Goal: Check status: Check status

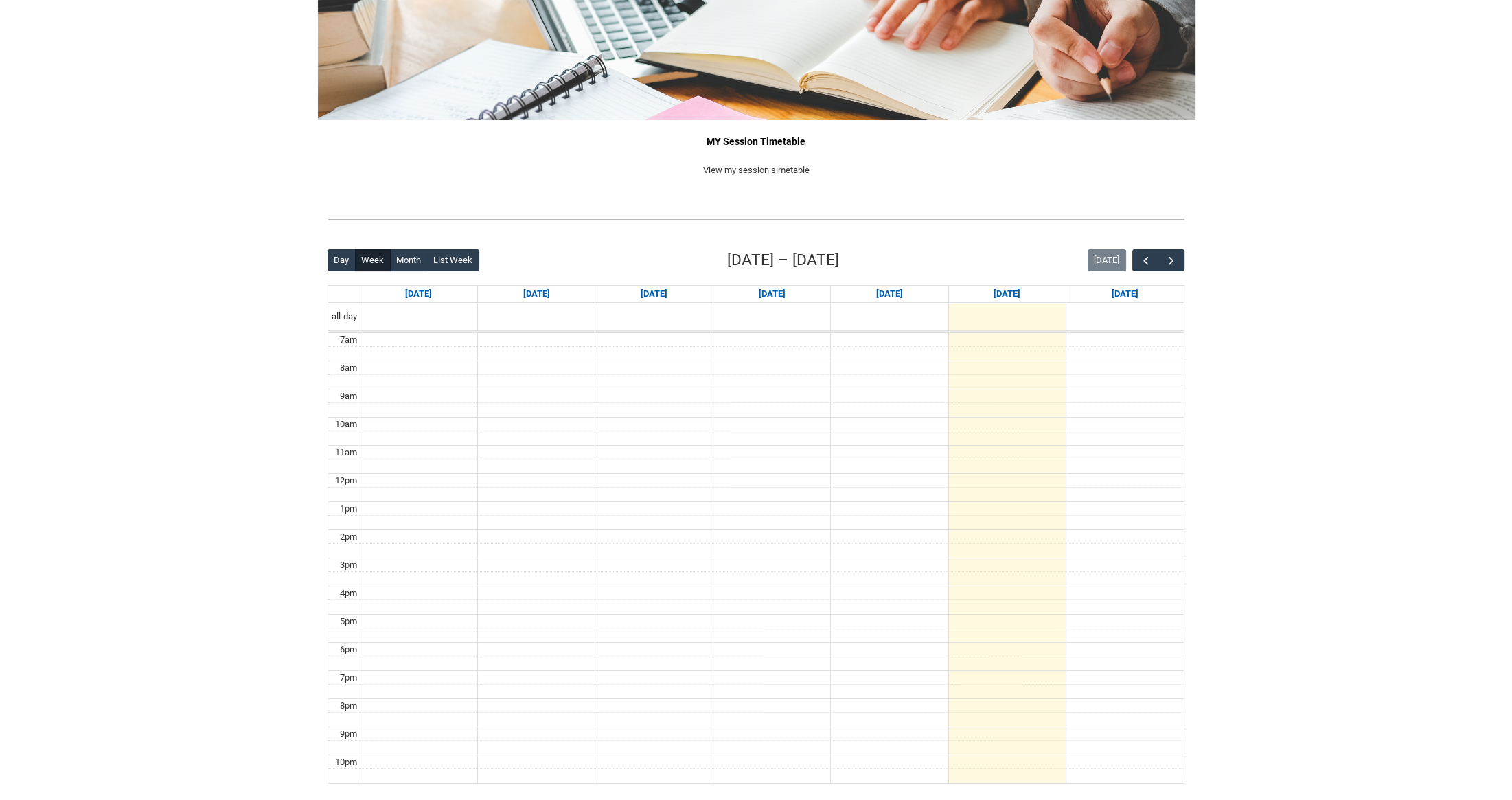
scroll to position [124, 0]
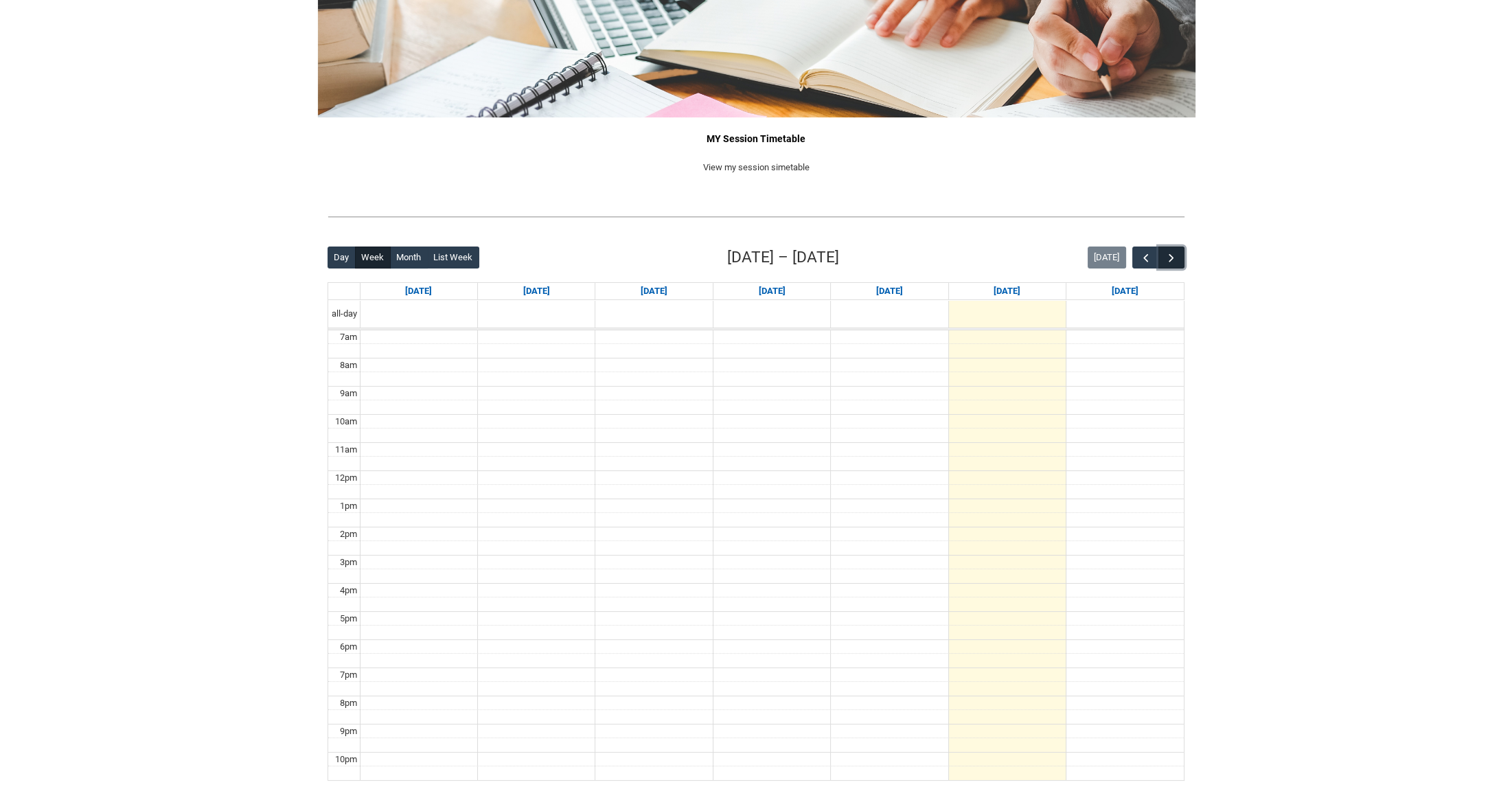
click at [1178, 255] on span "button" at bounding box center [1171, 258] width 13 height 13
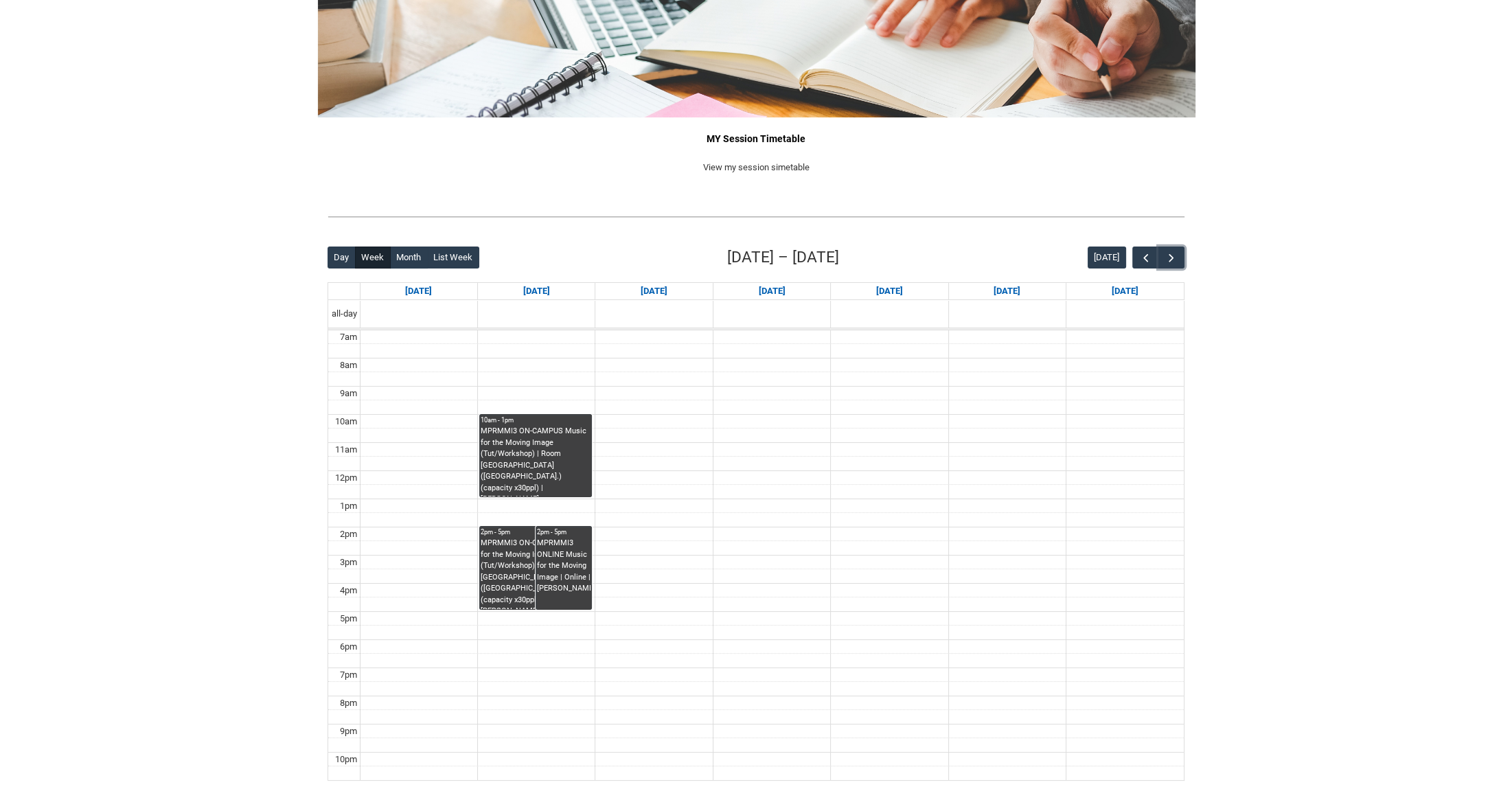
click at [514, 573] on div "MPRMMI3 ON-CAMPUS Music for the Moving Image (Tut/Workshop) | Room 201 Lab (Wel…" at bounding box center [535, 573] width 110 height 71
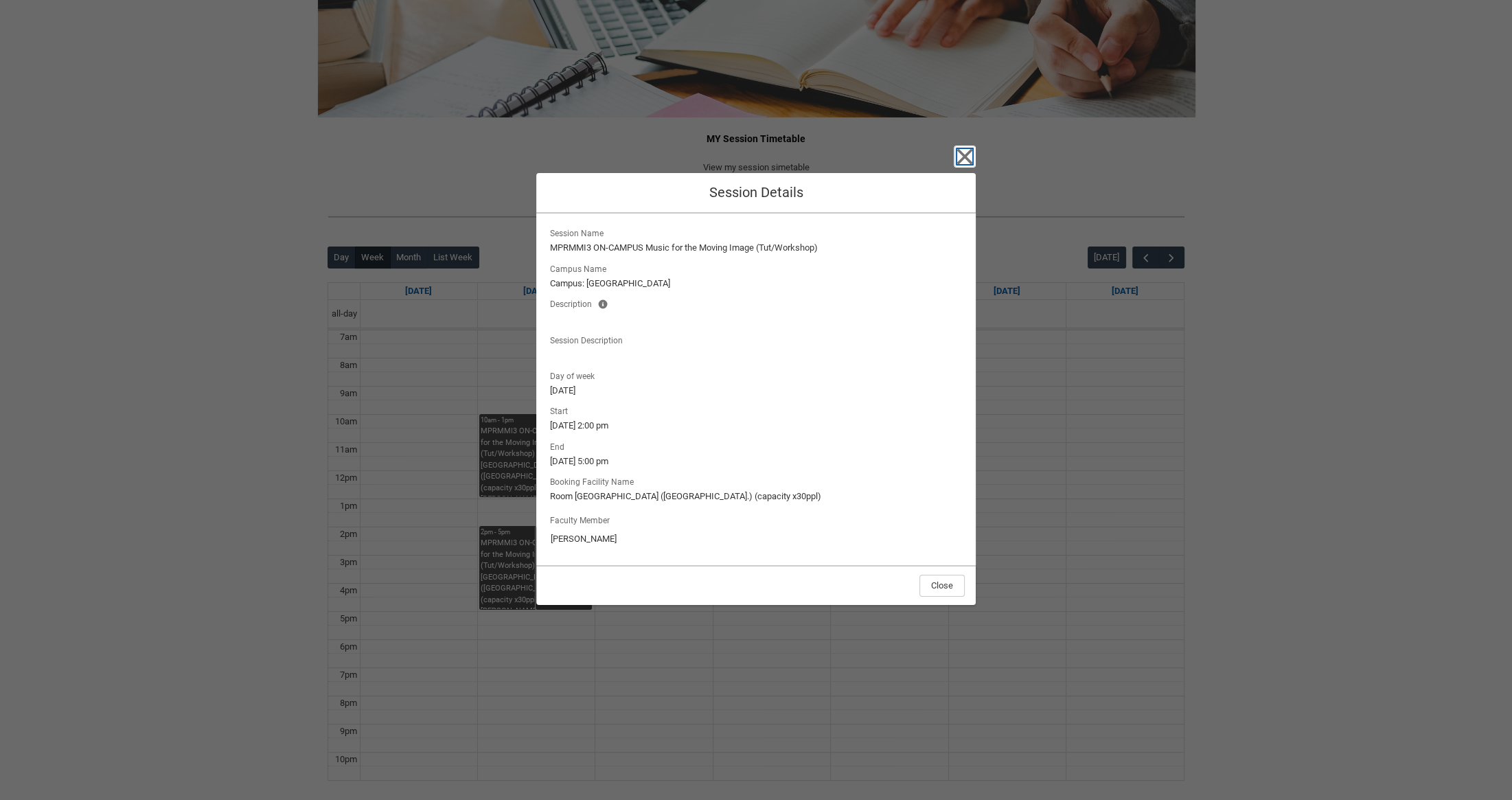
click at [965, 156] on icon "button" at bounding box center [965, 157] width 15 height 15
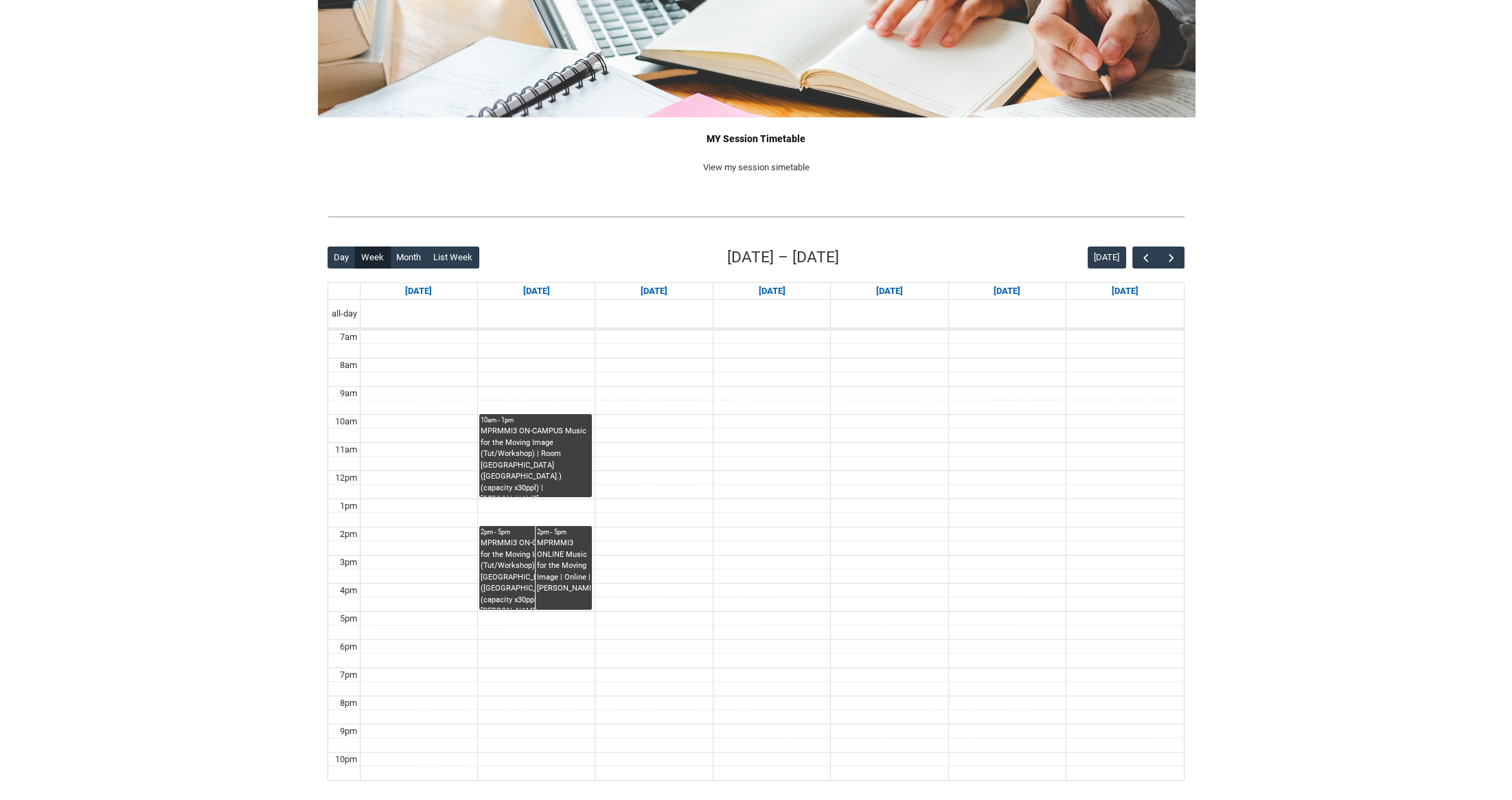
click at [528, 451] on div "MPRMMI3 ON-CAMPUS Music for the Moving Image (Tut/Workshop) | Room 201 Lab (Wel…" at bounding box center [535, 460] width 110 height 70
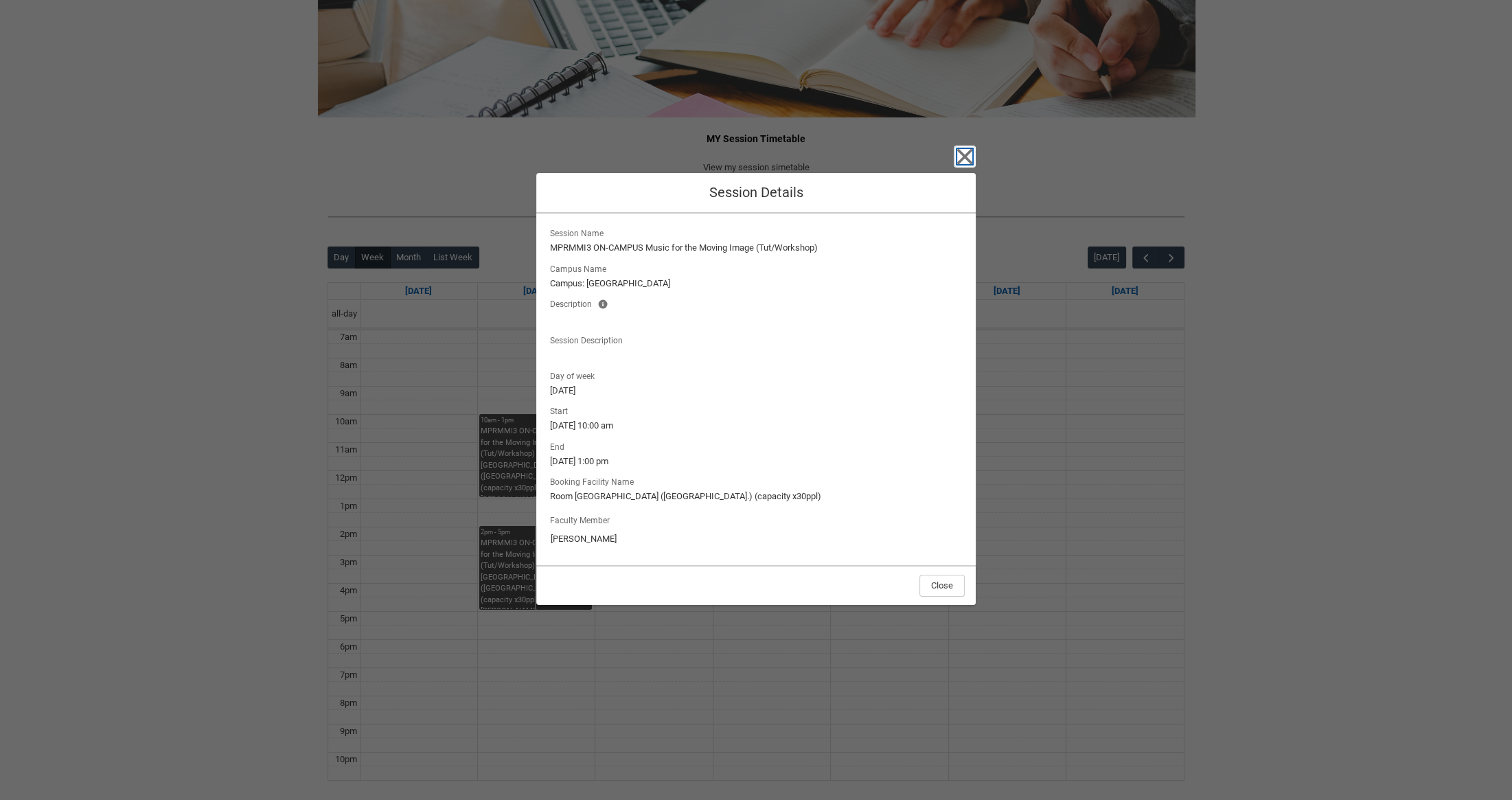
click at [963, 158] on icon "button" at bounding box center [965, 157] width 15 height 15
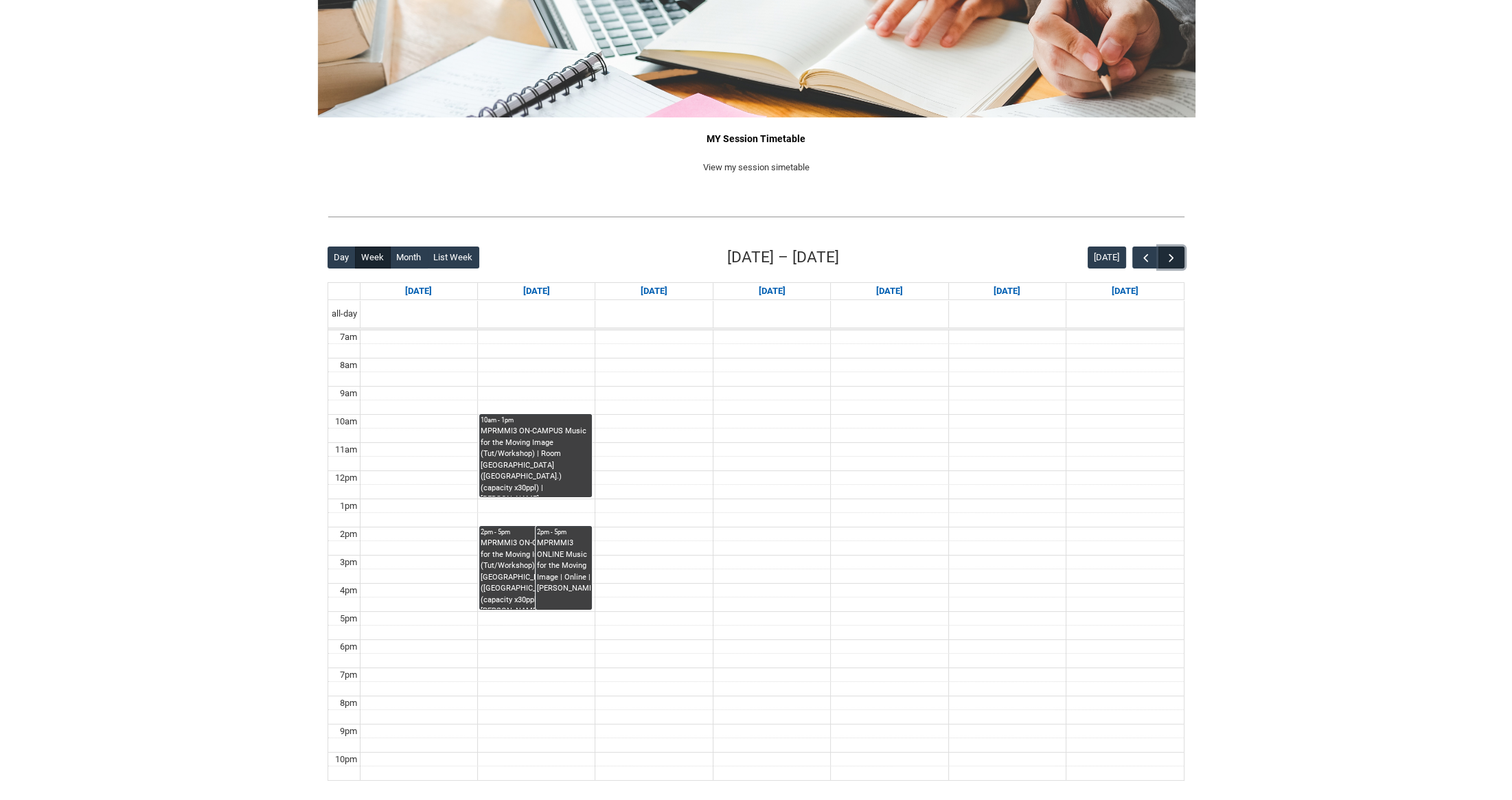
click at [1174, 254] on span "button" at bounding box center [1171, 258] width 13 height 13
click at [1173, 254] on span "button" at bounding box center [1171, 258] width 13 height 13
click at [1141, 253] on span "button" at bounding box center [1146, 258] width 13 height 13
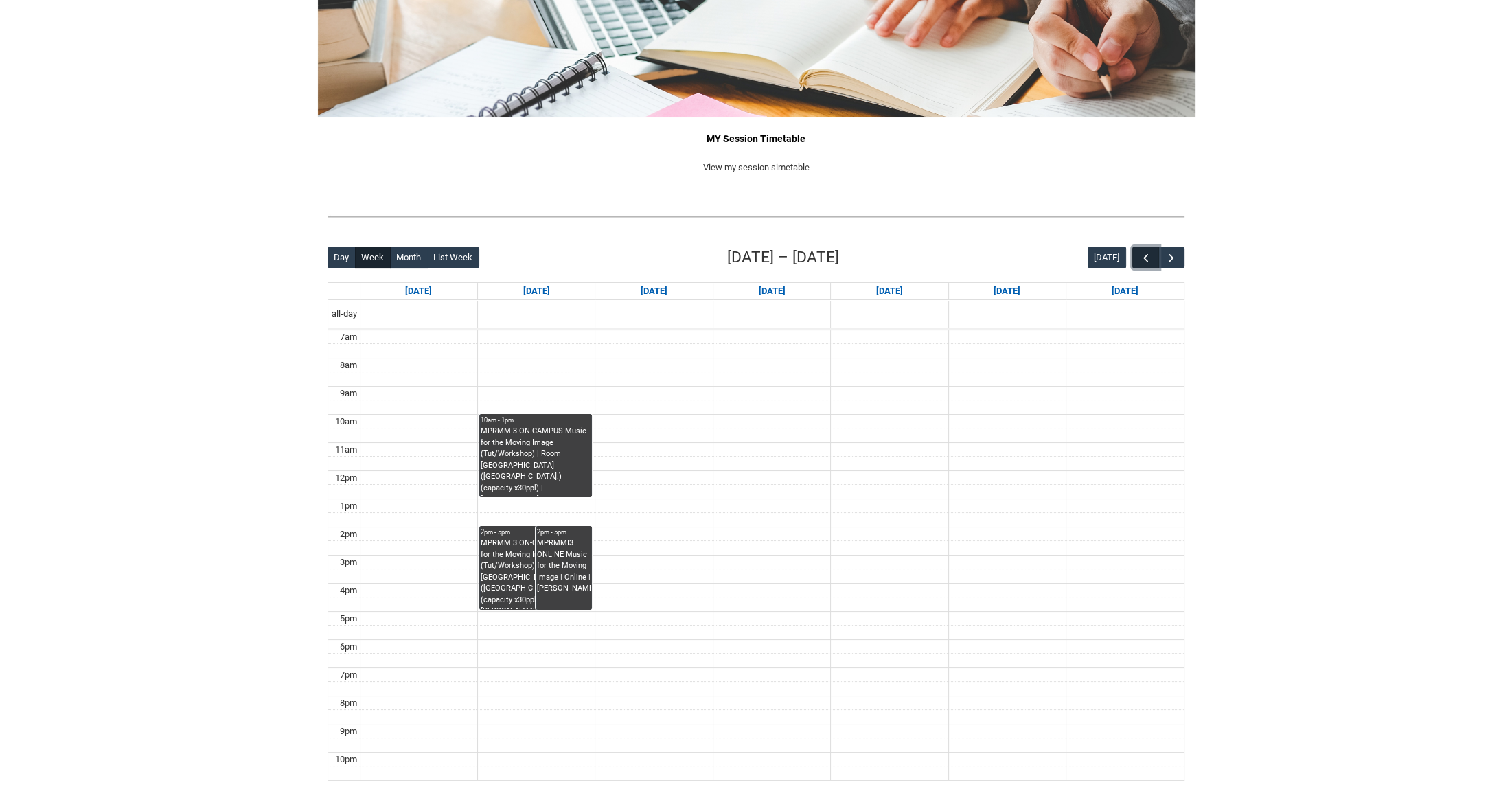
click at [1141, 253] on span "button" at bounding box center [1146, 258] width 13 height 13
